Goal: Information Seeking & Learning: Learn about a topic

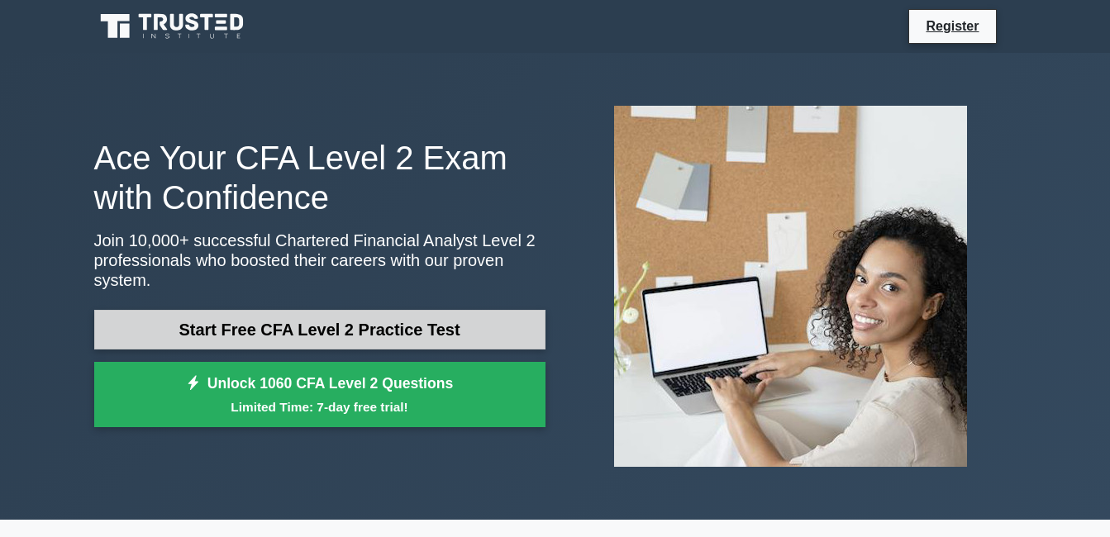
click at [324, 310] on link "Start Free CFA Level 2 Practice Test" at bounding box center [319, 330] width 451 height 40
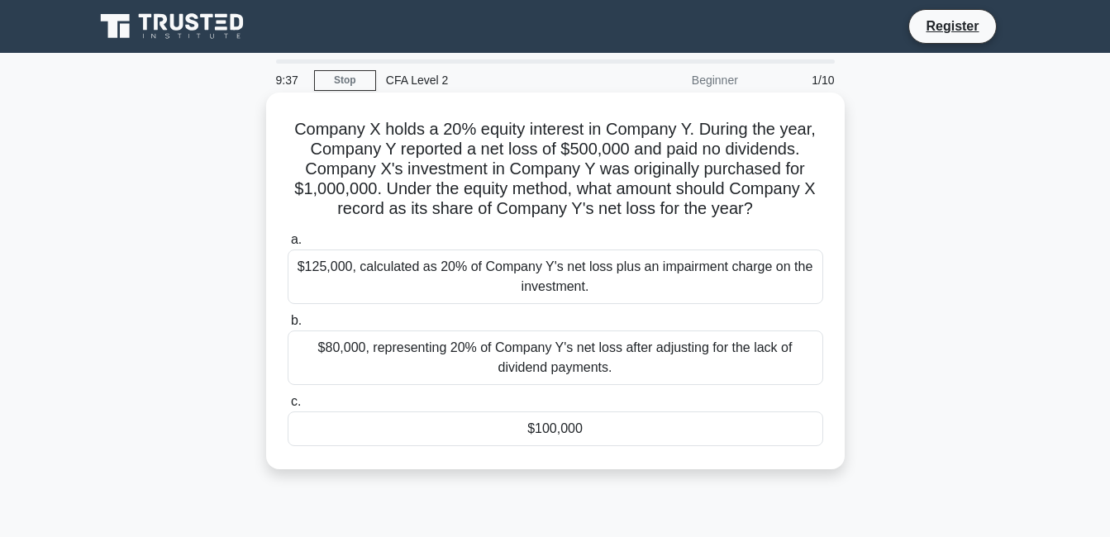
click at [354, 325] on label "b. $80,000, representing 20% of Company Y's net loss after adjusting for the la…" at bounding box center [556, 348] width 536 height 74
click at [288, 325] on input "b. $80,000, representing 20% of Company Y's net loss after adjusting for the la…" at bounding box center [288, 321] width 0 height 11
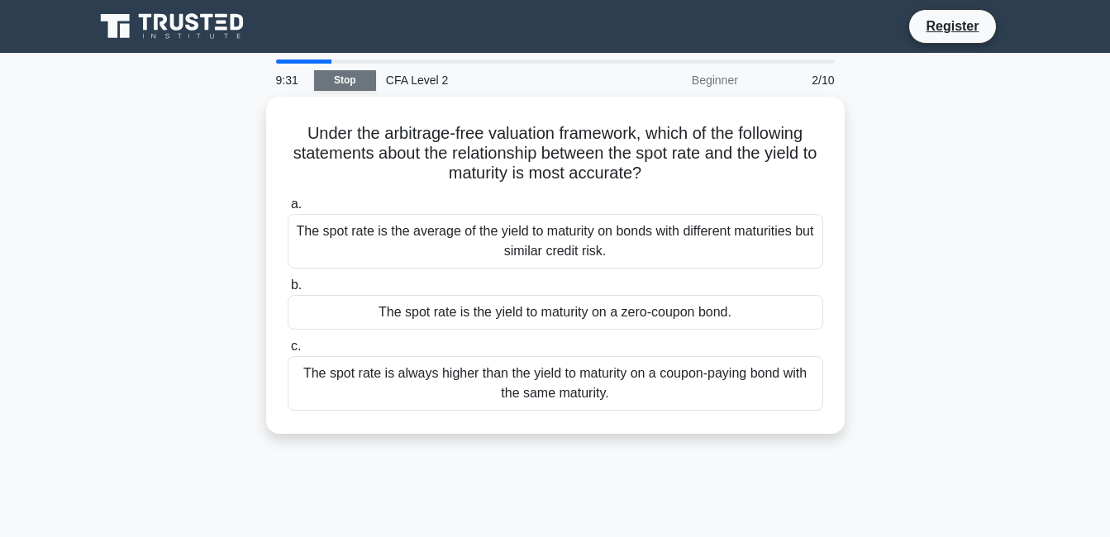
click at [339, 77] on link "Stop" at bounding box center [345, 80] width 62 height 21
